Goal: Task Accomplishment & Management: Manage account settings

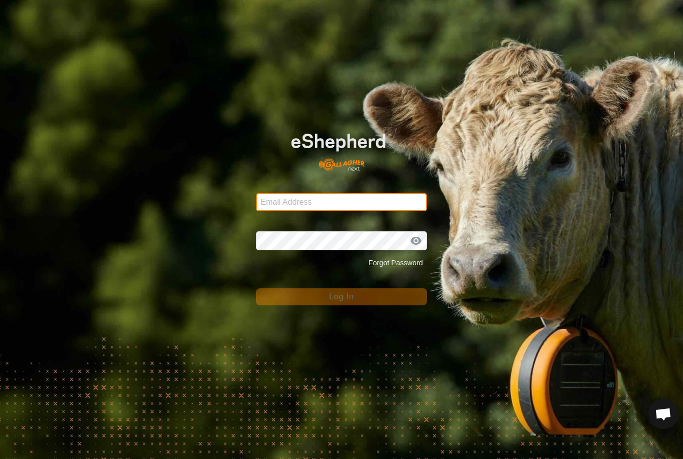
type input "[EMAIL_ADDRESS][DOMAIN_NAME]"
click at [342, 297] on button "Log In" at bounding box center [341, 296] width 171 height 17
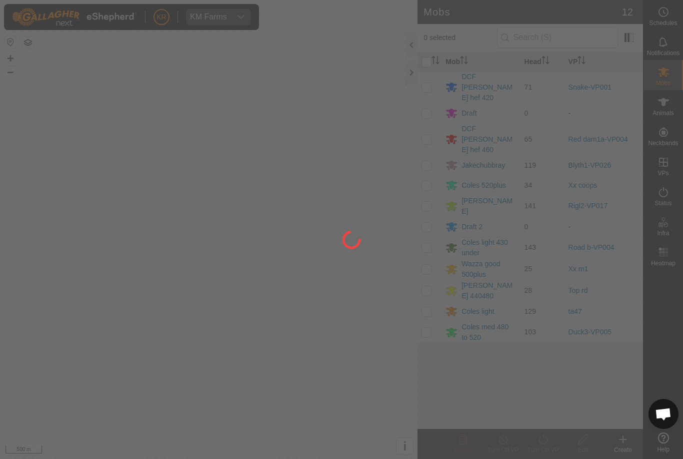
click at [18, 392] on div at bounding box center [341, 229] width 683 height 459
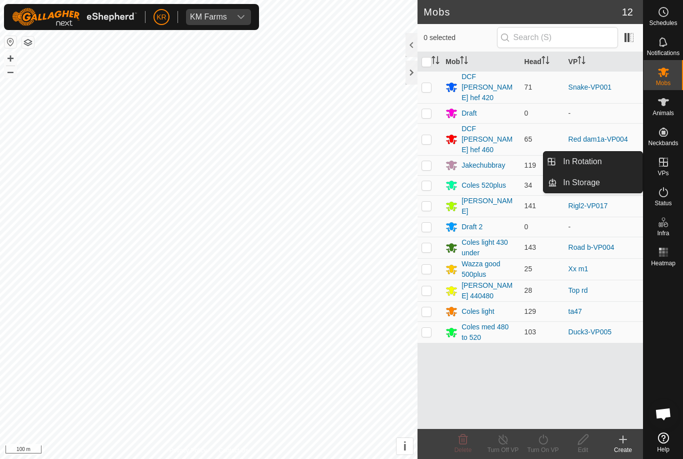
click at [595, 160] on span "In Rotation" at bounding box center [582, 162] width 39 height 12
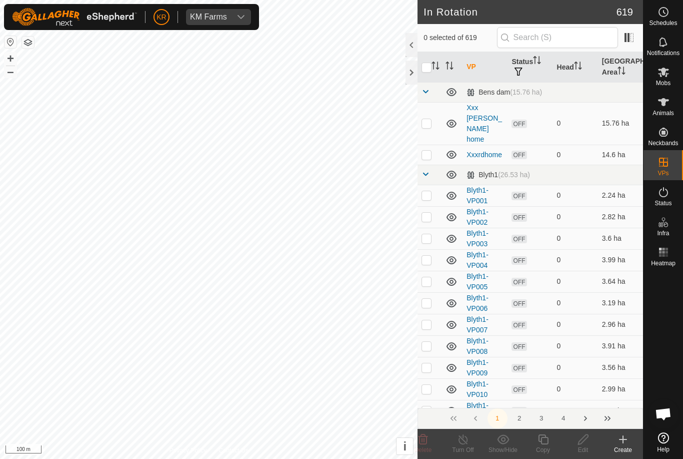
click at [623, 448] on div "Create" at bounding box center [623, 449] width 40 height 9
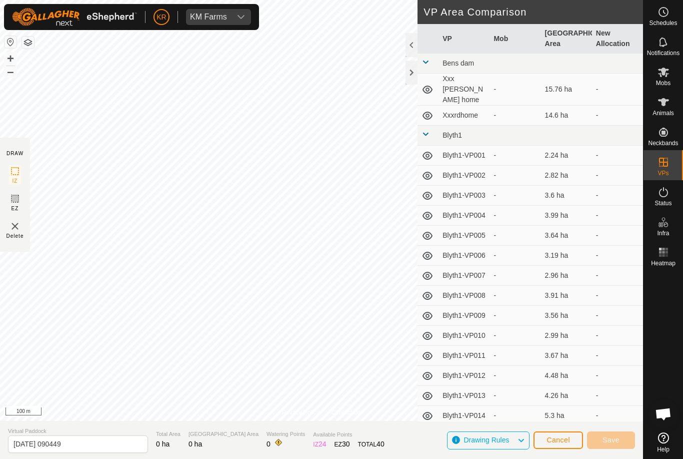
click at [565, 441] on span "Cancel" at bounding box center [559, 440] width 24 height 8
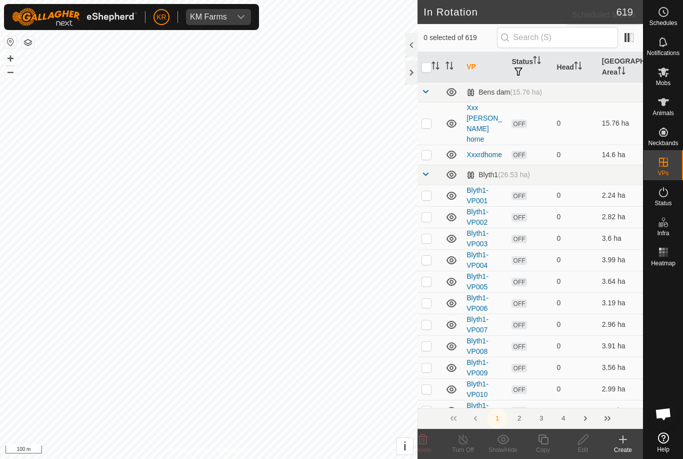
click at [667, 11] on icon at bounding box center [664, 12] width 12 height 12
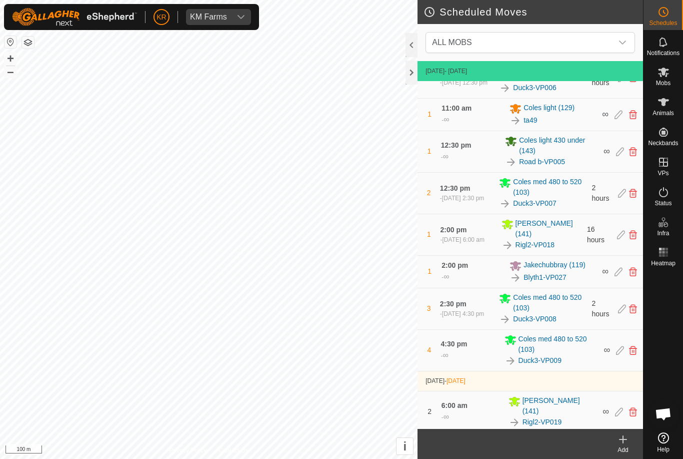
scroll to position [232, 0]
click at [669, 362] on div at bounding box center [664, 349] width 40 height 158
click at [672, 82] on div "Mobs" at bounding box center [664, 75] width 40 height 30
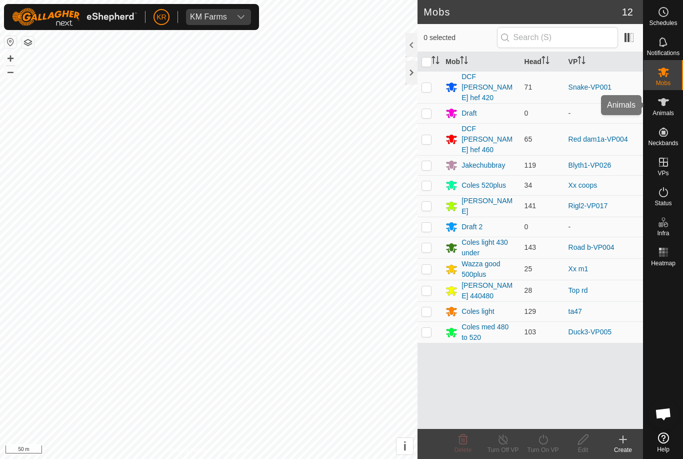
click at [667, 113] on span "Animals" at bounding box center [664, 113] width 22 height 6
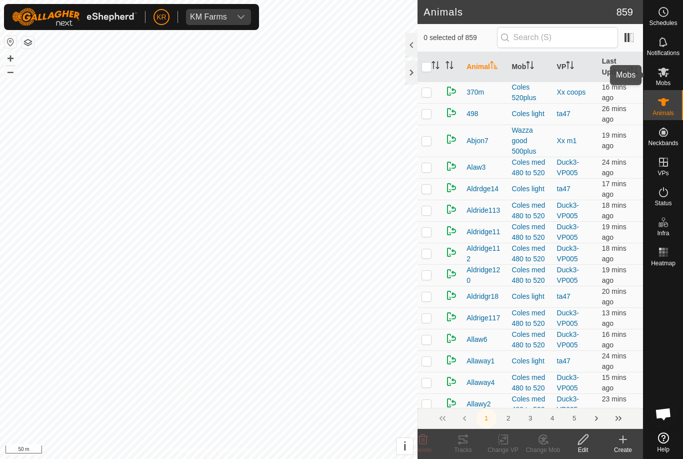
click at [673, 79] on div "Mobs" at bounding box center [664, 75] width 40 height 30
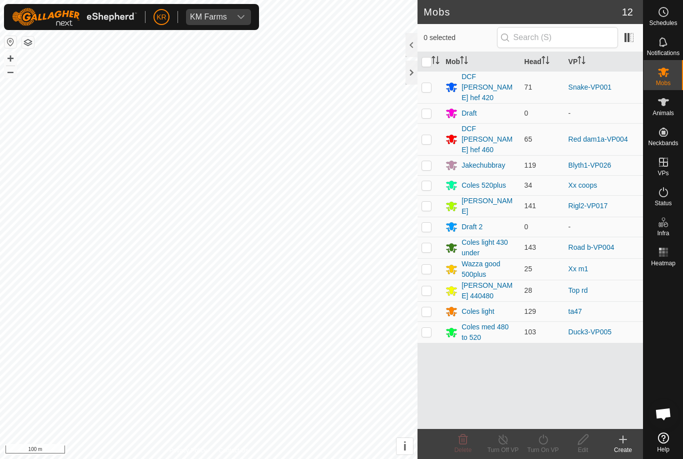
click at [445, 328] on div "Mob Head VP DCF [PERSON_NAME] hef 420 71 Snake-VP001 Draft 0 - DCF [PERSON_NAME…" at bounding box center [531, 240] width 226 height 377
click at [428, 175] on td at bounding box center [430, 185] width 24 height 20
checkbox input "true"
